Goal: Navigation & Orientation: Find specific page/section

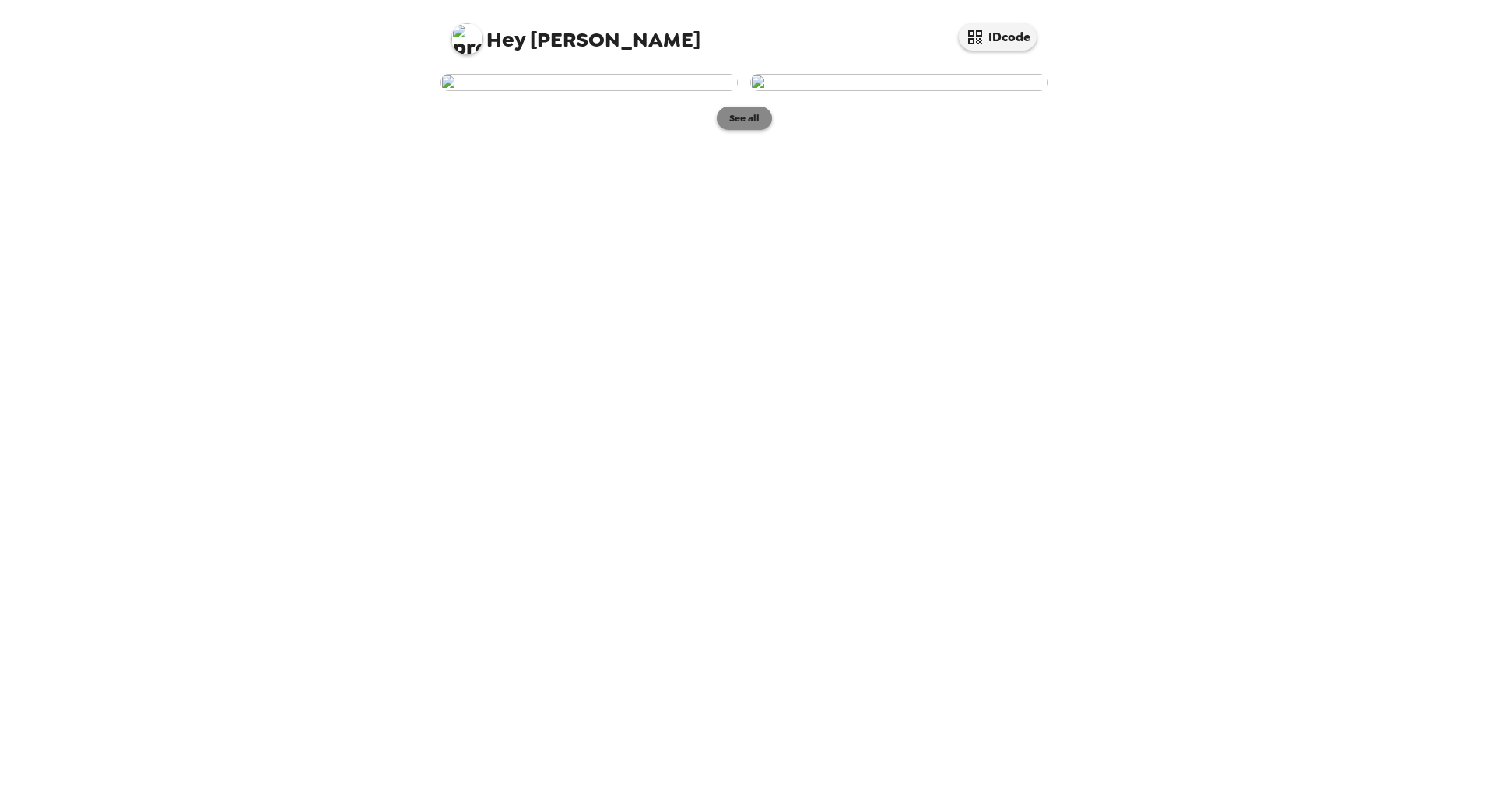
click at [733, 130] on button "See all" at bounding box center [744, 118] width 55 height 23
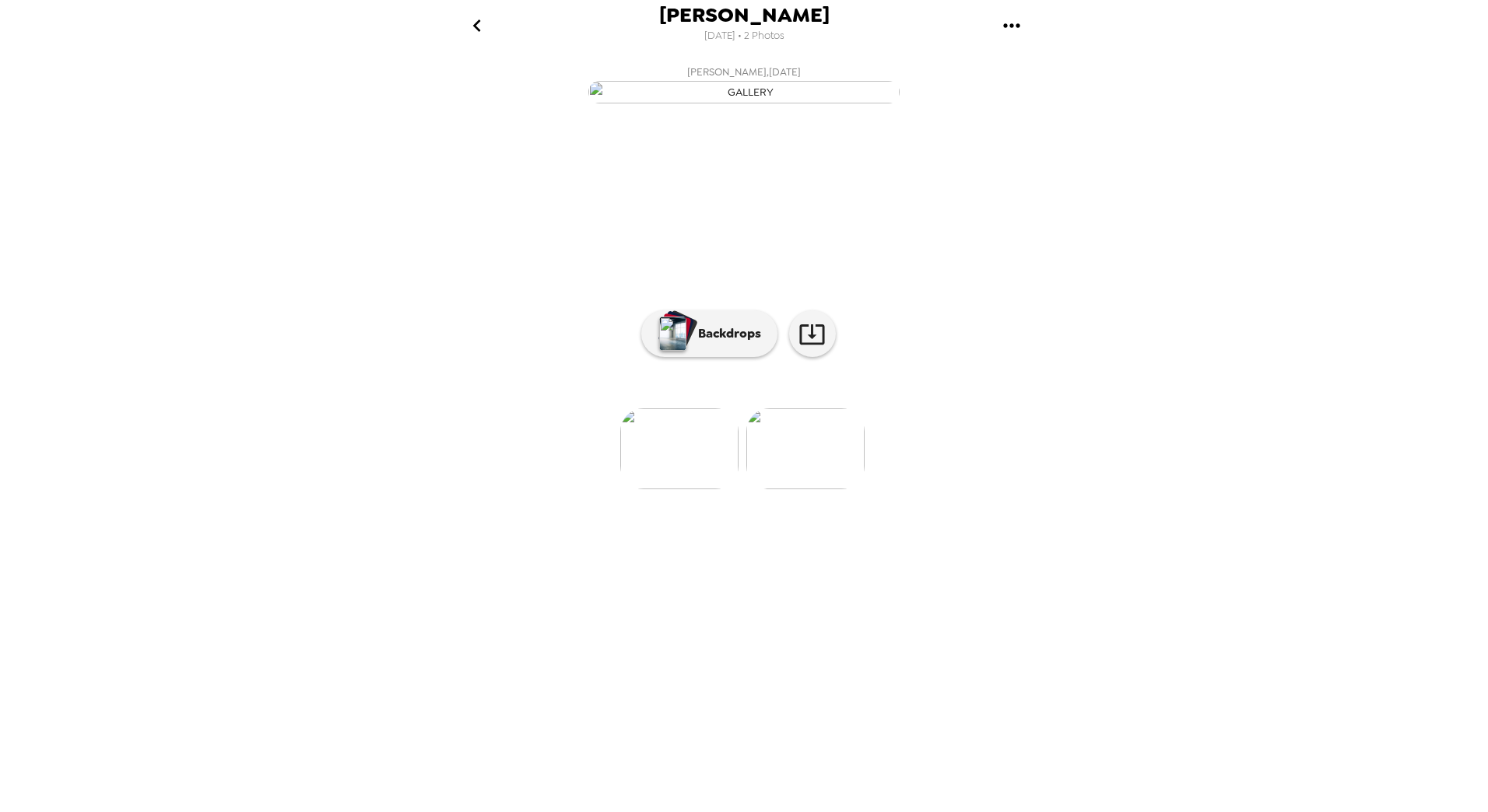
scroll to position [0, 93]
